Goal: Use online tool/utility: Use online tool/utility

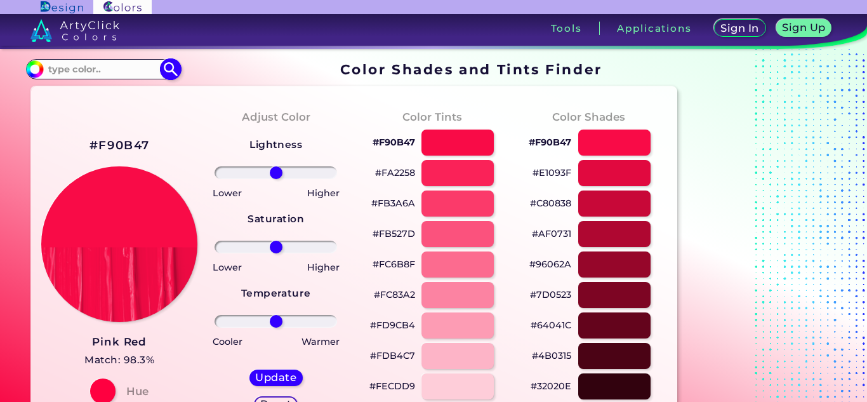
click at [29, 76] on img at bounding box center [34, 69] width 19 height 19
click at [30, 67] on input "#f90b47" at bounding box center [33, 68] width 16 height 16
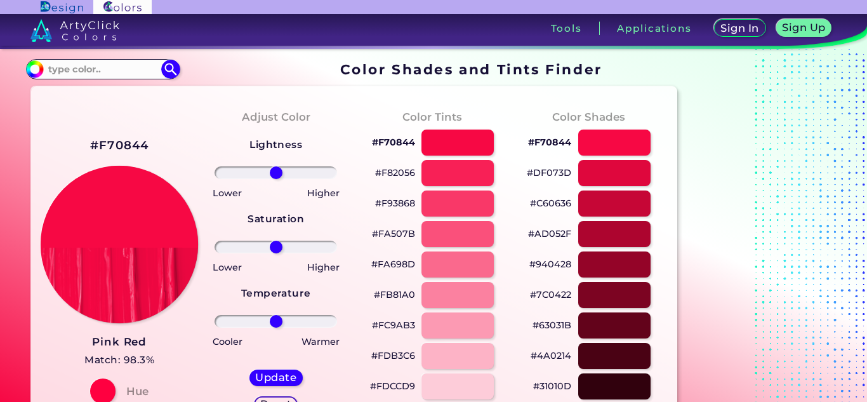
click at [172, 297] on img at bounding box center [119, 243] width 157 height 157
type input "#f70844"
